Goal: Check status

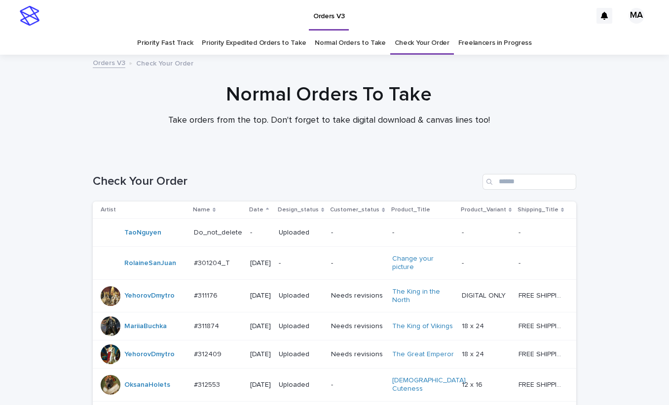
scroll to position [809, 0]
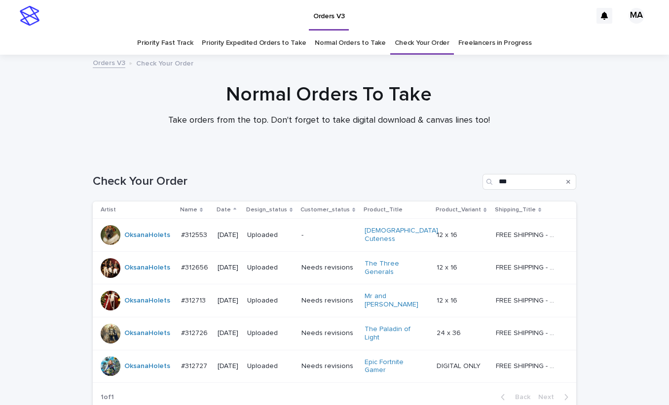
scroll to position [67, 0]
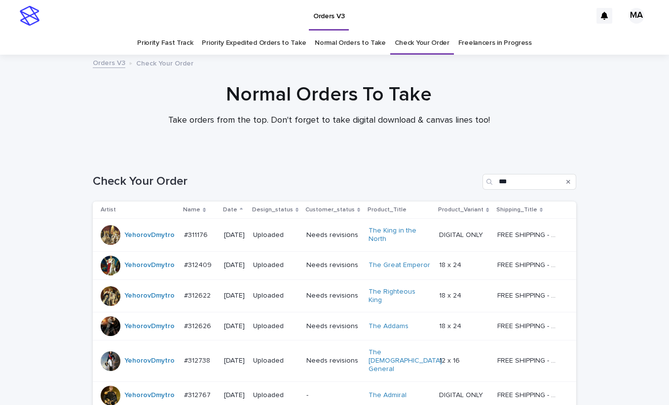
scroll to position [268, 0]
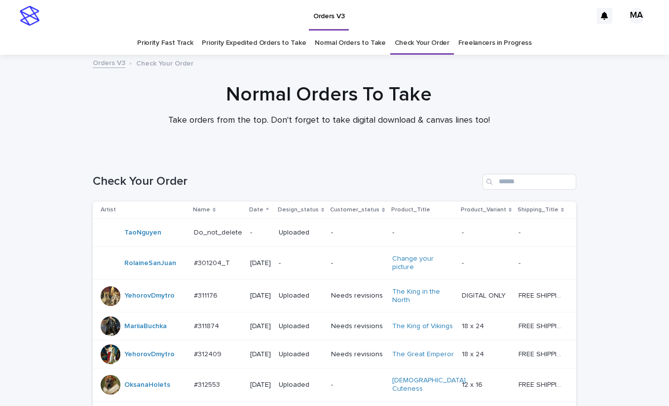
scroll to position [841, 0]
